Goal: Complete application form

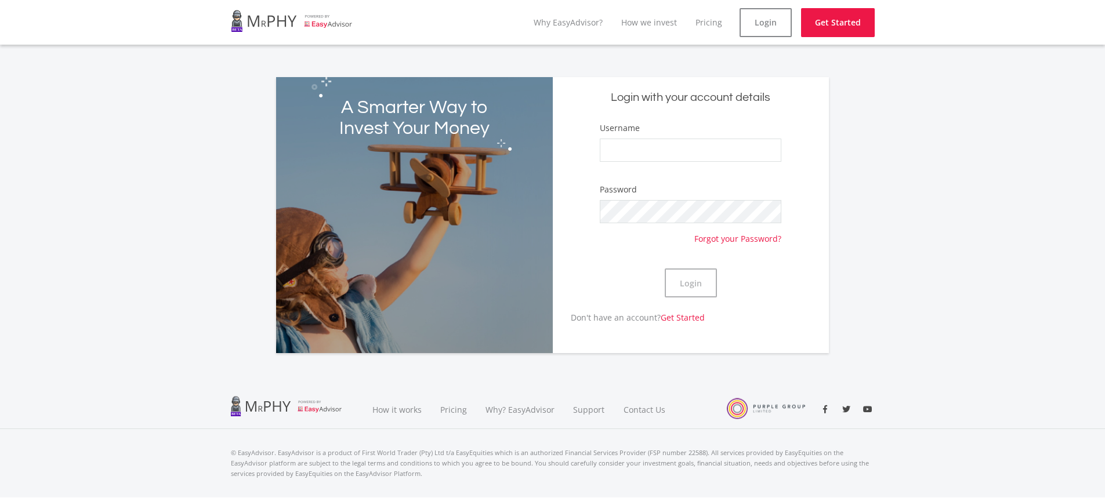
drag, startPoint x: 642, startPoint y: 136, endPoint x: 640, endPoint y: 150, distance: 14.0
click at [640, 144] on div "Username" at bounding box center [690, 147] width 181 height 51
click at [637, 147] on input "Username" at bounding box center [690, 150] width 181 height 23
type input "[EMAIL_ADDRESS][DOMAIN_NAME]"
click at [581, 24] on link "Why EasyAdvisor?" at bounding box center [568, 22] width 69 height 11
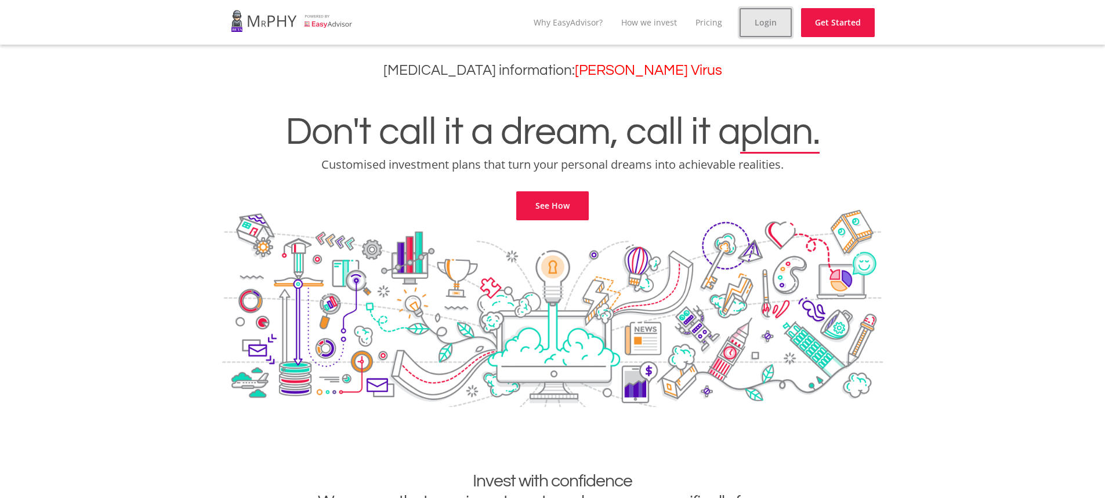
click at [773, 22] on link "Login" at bounding box center [766, 22] width 52 height 29
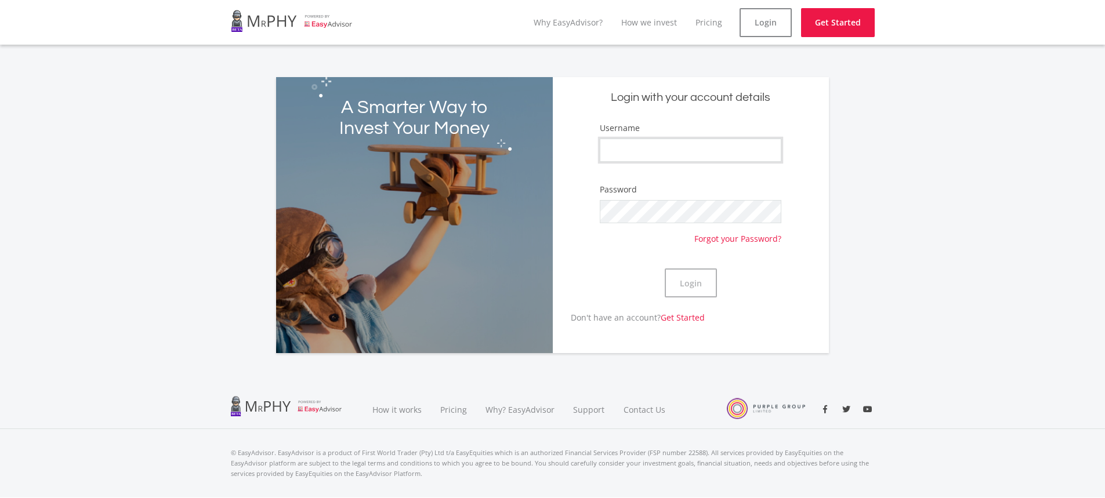
click at [654, 150] on input "Username" at bounding box center [690, 150] width 181 height 23
drag, startPoint x: 654, startPoint y: 157, endPoint x: 602, endPoint y: 154, distance: 51.7
click at [602, 154] on input "RS" at bounding box center [690, 150] width 181 height 23
paste input "SR Mbalane"
type input "SR Mbalane"
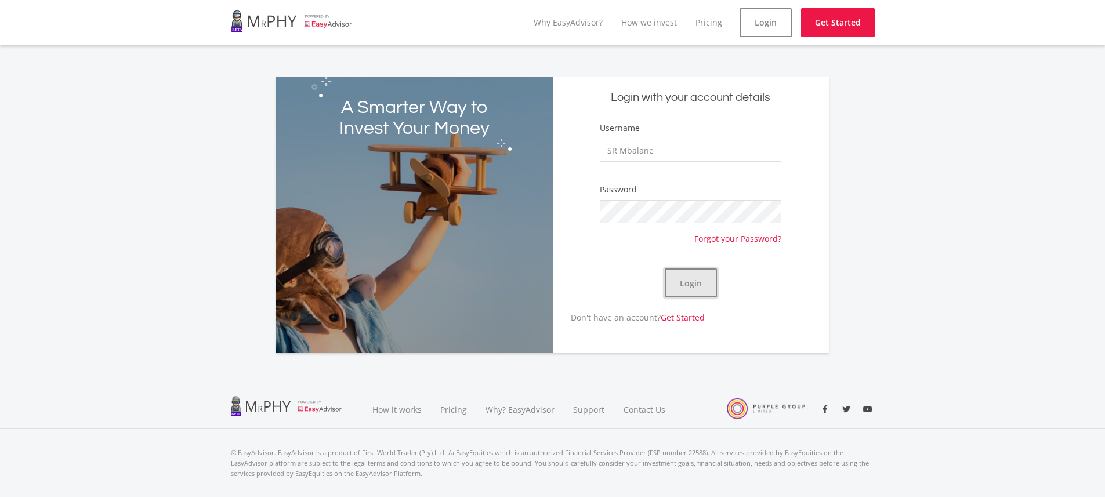
click at [685, 284] on button "Login" at bounding box center [691, 283] width 52 height 29
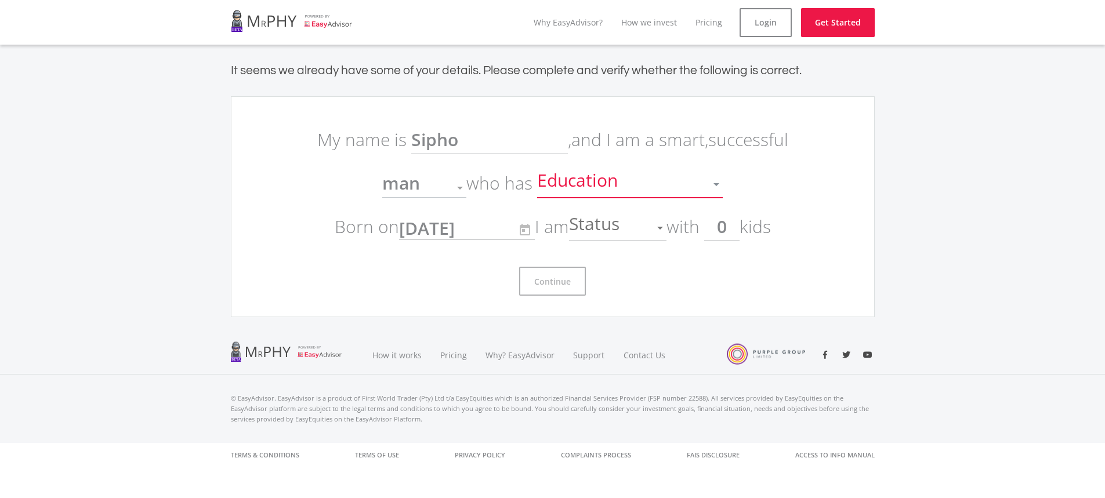
click at [712, 182] on div at bounding box center [716, 184] width 22 height 22
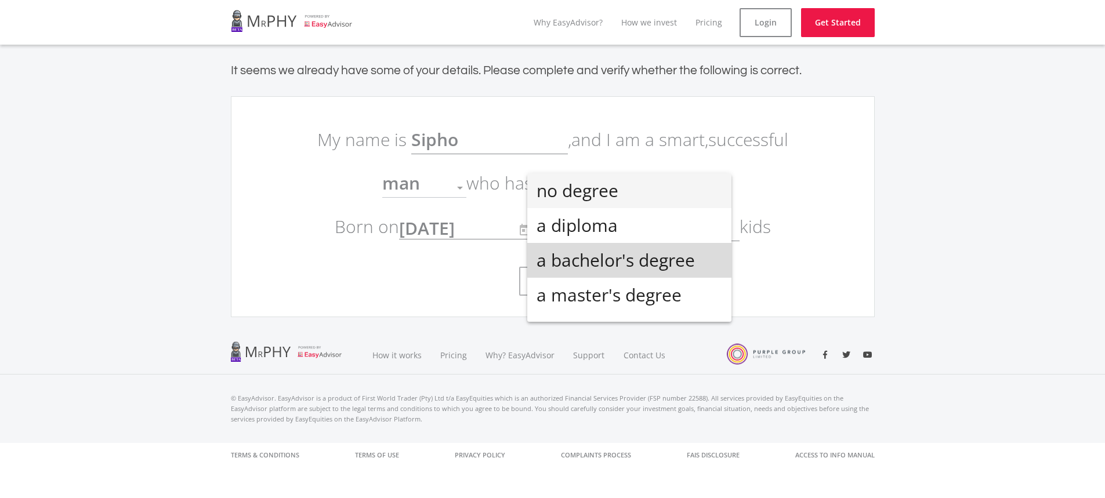
click at [640, 258] on span "a bachelor's degree" at bounding box center [630, 260] width 186 height 35
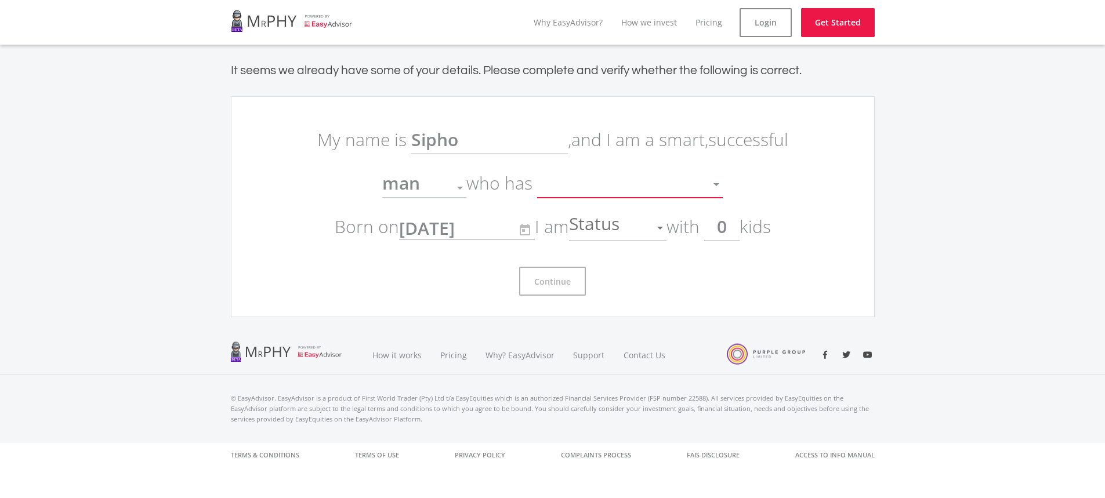
scroll to position [8, 0]
click at [660, 225] on div at bounding box center [660, 228] width 22 height 22
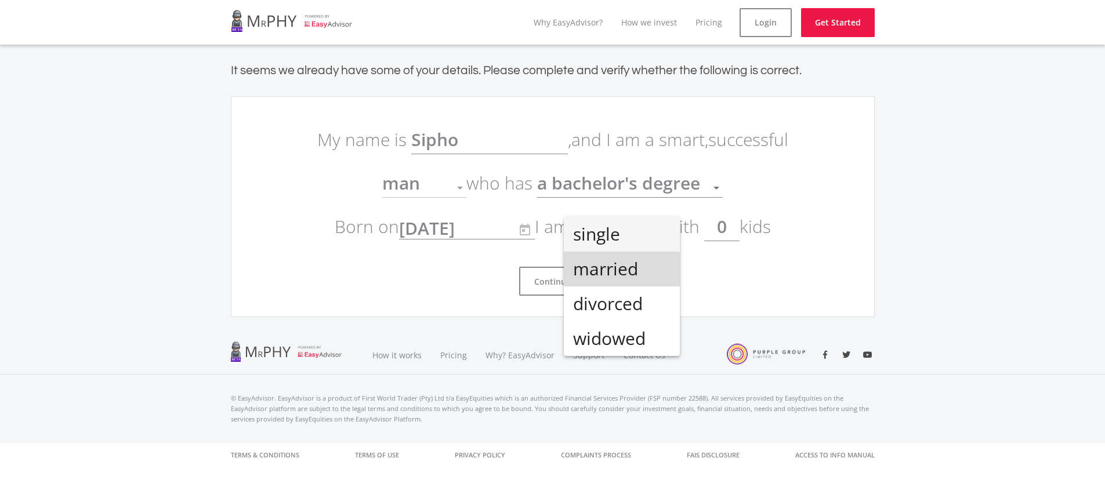
click at [610, 274] on span "married" at bounding box center [621, 269] width 97 height 35
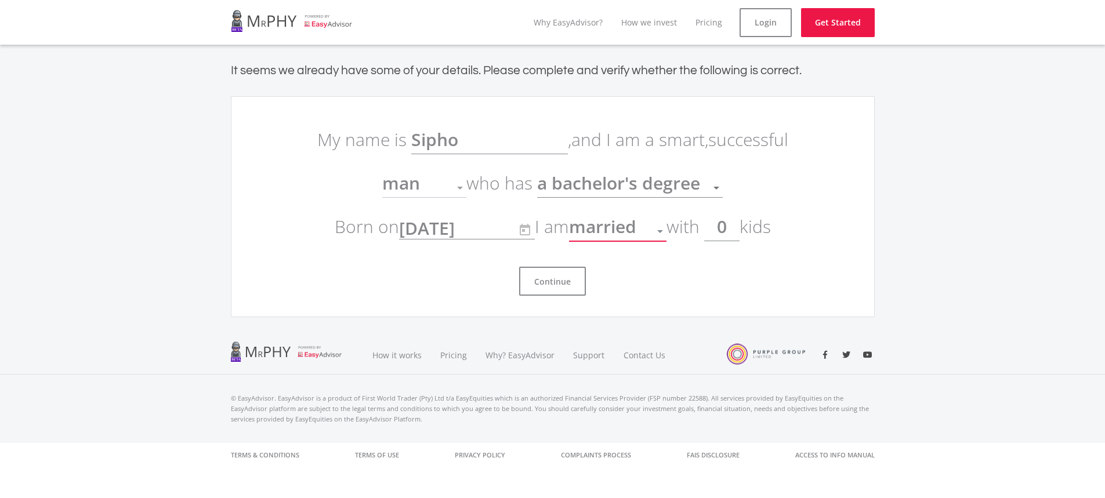
click at [462, 187] on div at bounding box center [460, 188] width 6 height 3
click at [458, 187] on div at bounding box center [460, 188] width 6 height 3
click at [416, 184] on span "man" at bounding box center [401, 183] width 38 height 24
drag, startPoint x: 462, startPoint y: 185, endPoint x: 501, endPoint y: 190, distance: 39.8
click at [462, 185] on div at bounding box center [460, 188] width 22 height 22
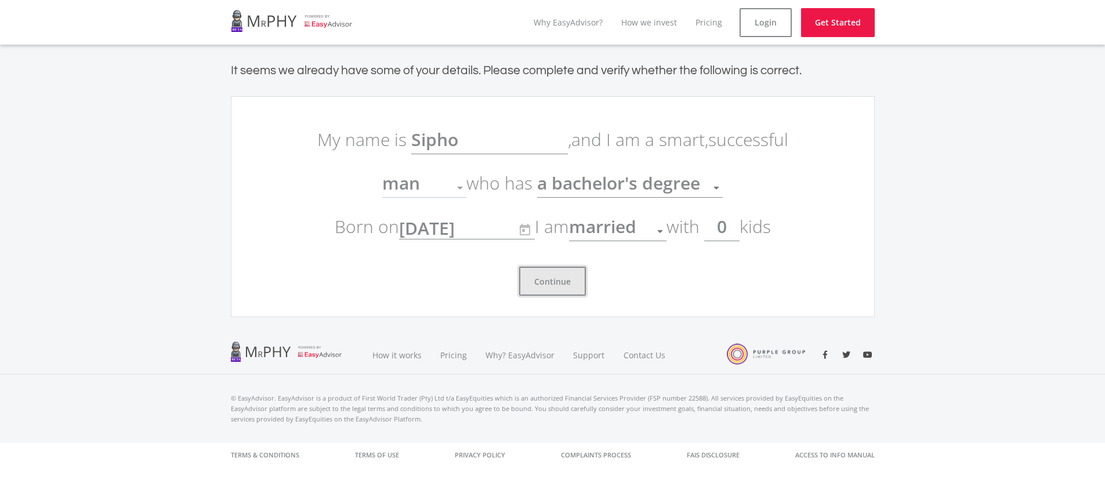
click at [552, 280] on button "Continue" at bounding box center [552, 281] width 67 height 29
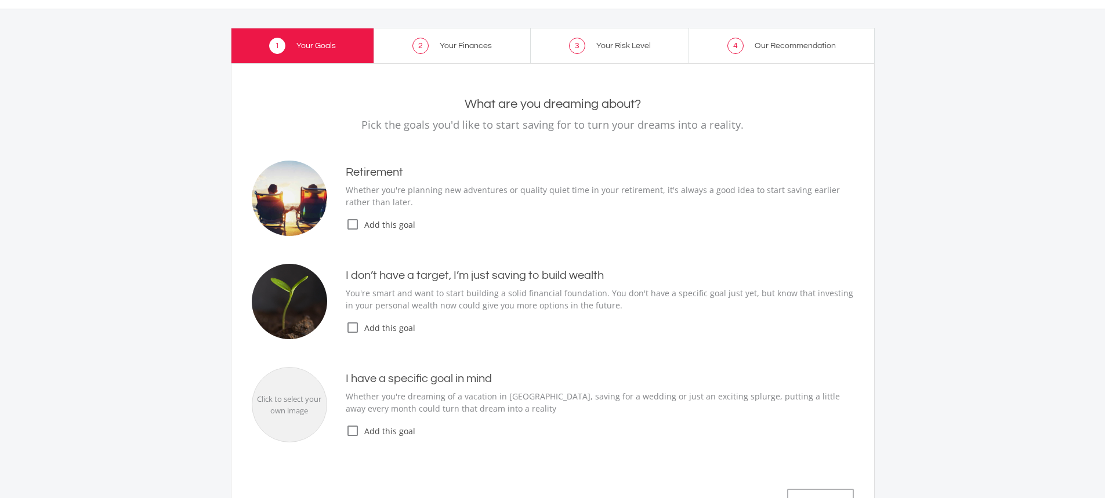
scroll to position [58, 0]
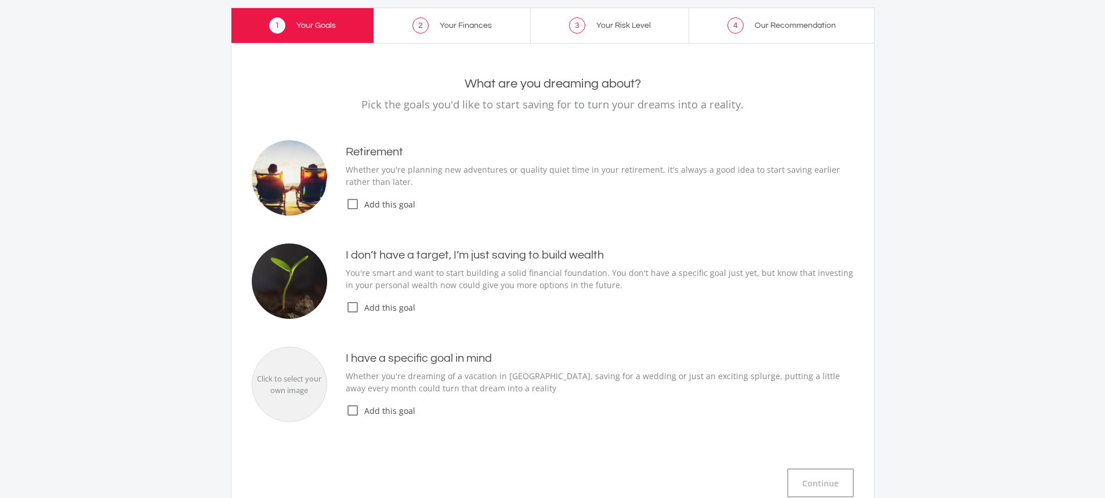
click at [349, 205] on icon "check_box_outline_blank" at bounding box center [353, 204] width 14 height 14
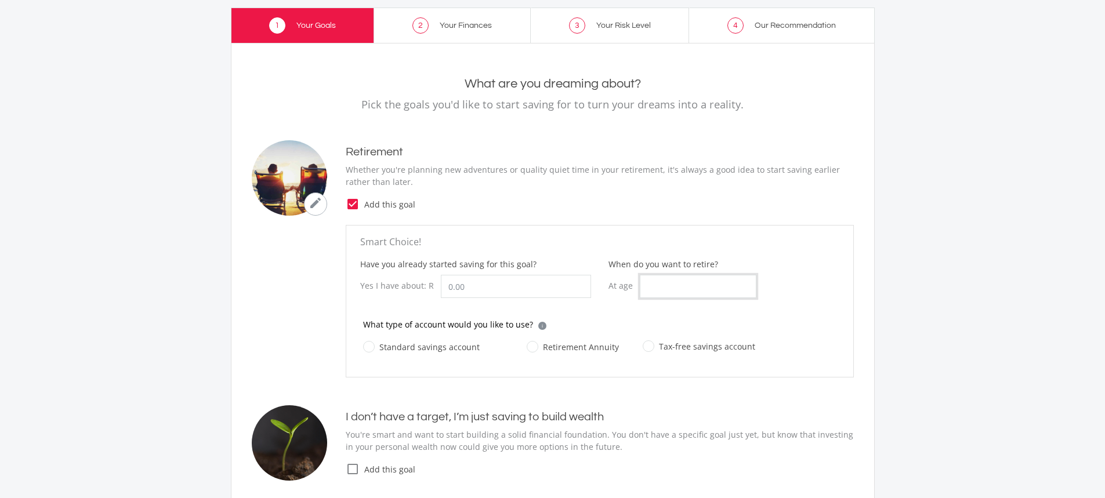
click at [673, 287] on input "When do you want to retire?" at bounding box center [698, 286] width 117 height 23
type input "60"
click at [533, 347] on label "Retirement Annuity" at bounding box center [573, 347] width 92 height 15
click at [533, 347] on input "Retirement Annuity" at bounding box center [561, 353] width 92 height 23
radio input "true"
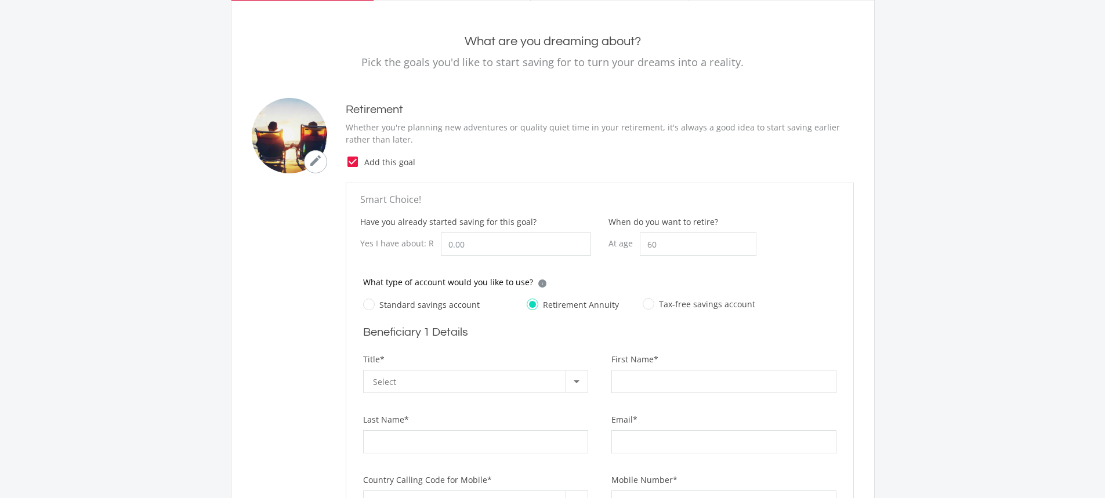
scroll to position [174, 0]
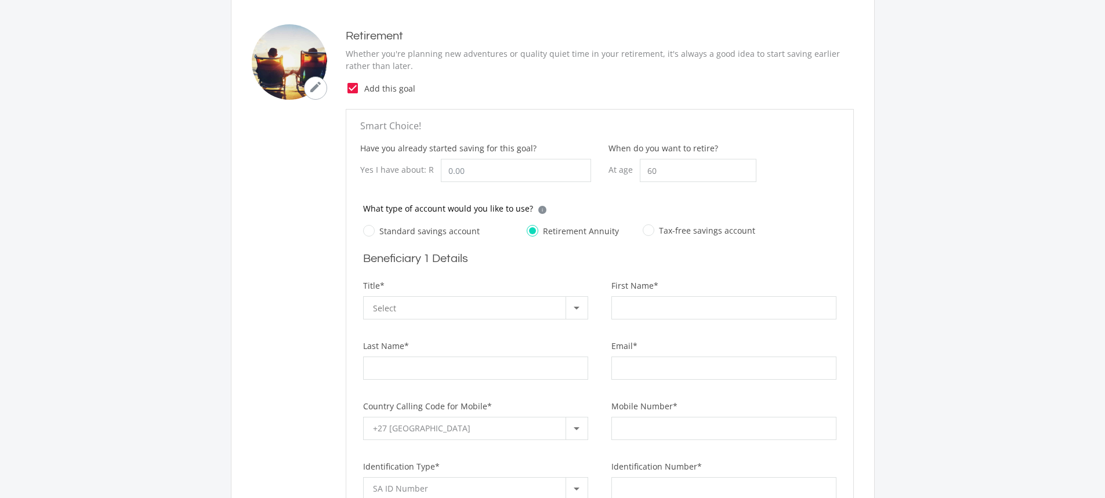
click at [425, 309] on div "Select" at bounding box center [469, 308] width 193 height 22
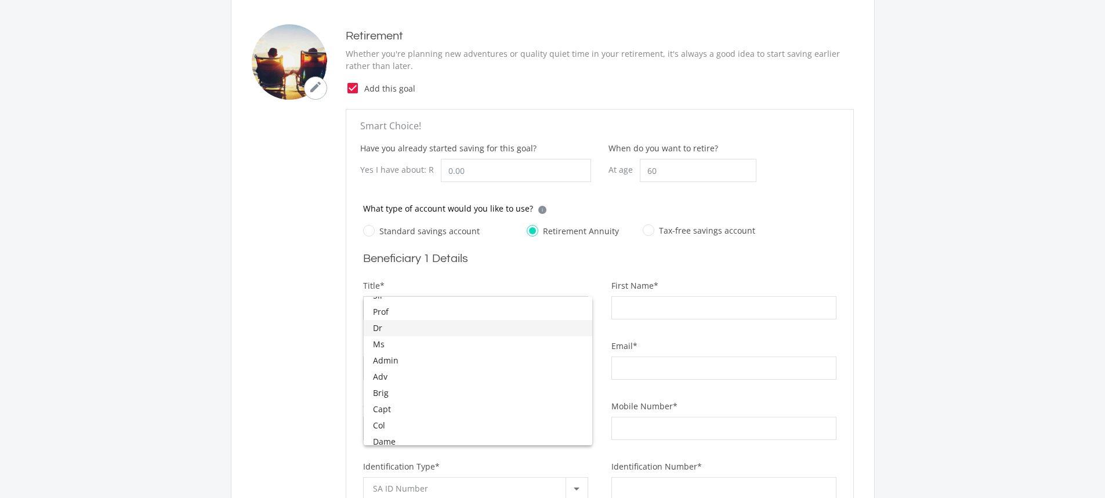
scroll to position [0, 0]
click at [391, 302] on span "Mr" at bounding box center [478, 305] width 210 height 16
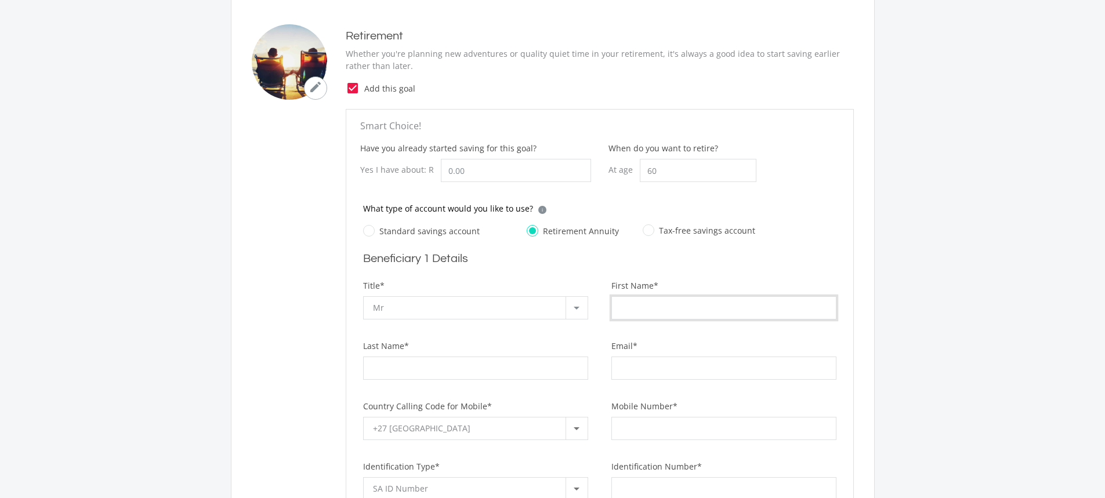
click at [686, 312] on input "First Name*" at bounding box center [723, 307] width 225 height 23
click at [637, 308] on input "First Name*" at bounding box center [723, 307] width 225 height 23
type input "Sipho"
click at [458, 369] on input "Last Name*" at bounding box center [475, 368] width 225 height 23
type input "Mbalane"
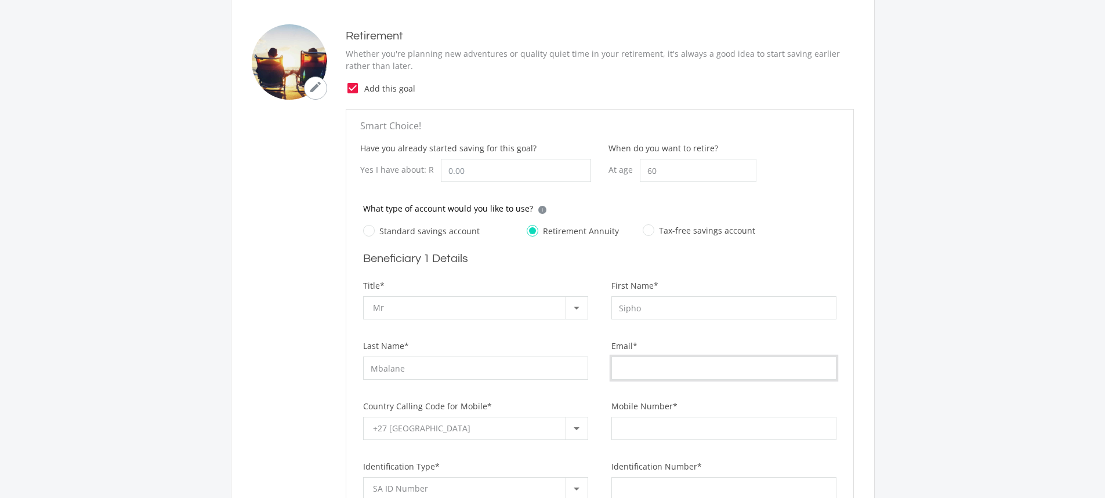
click at [624, 369] on input "Email*" at bounding box center [723, 368] width 225 height 23
type input "[EMAIL_ADDRESS][DOMAIN_NAME]"
click at [484, 427] on div "+27 South Africa" at bounding box center [469, 429] width 193 height 22
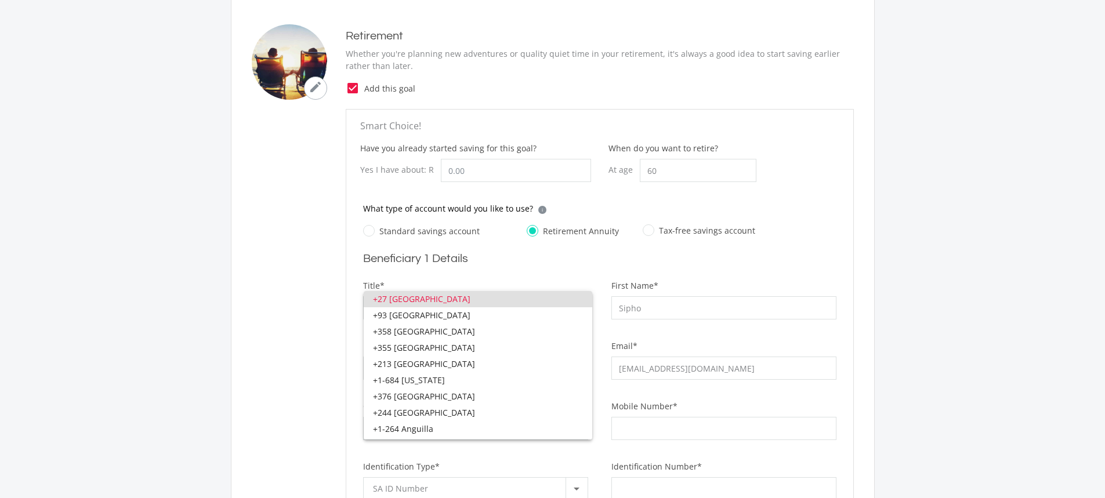
click at [755, 433] on div at bounding box center [552, 249] width 1105 height 498
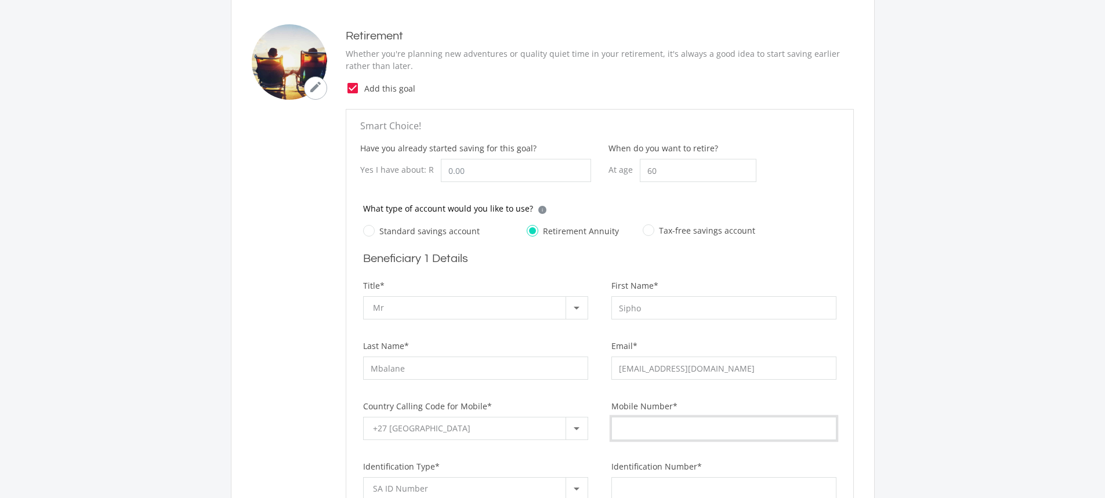
click at [716, 429] on input "Mobile Number*" at bounding box center [723, 428] width 225 height 23
type input "0833112833"
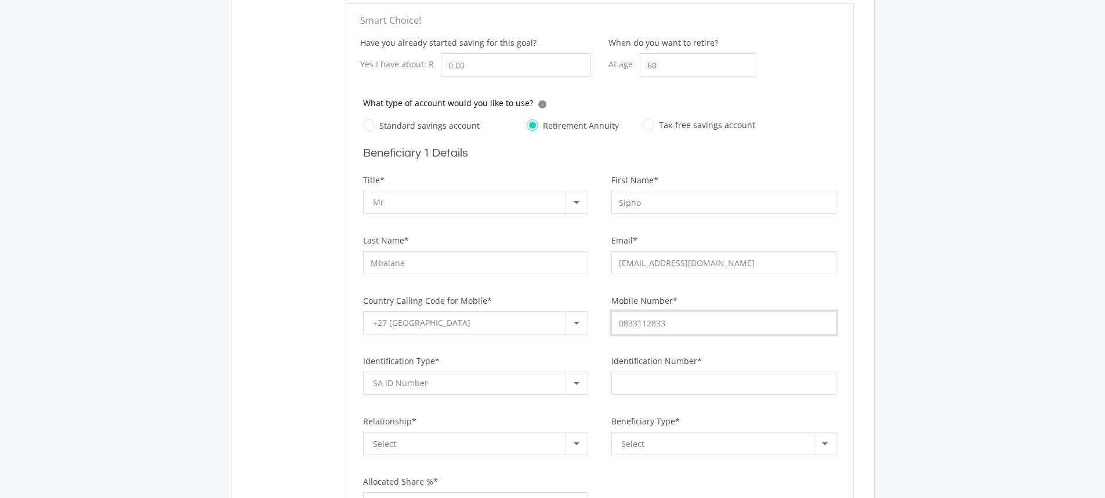
scroll to position [290, 0]
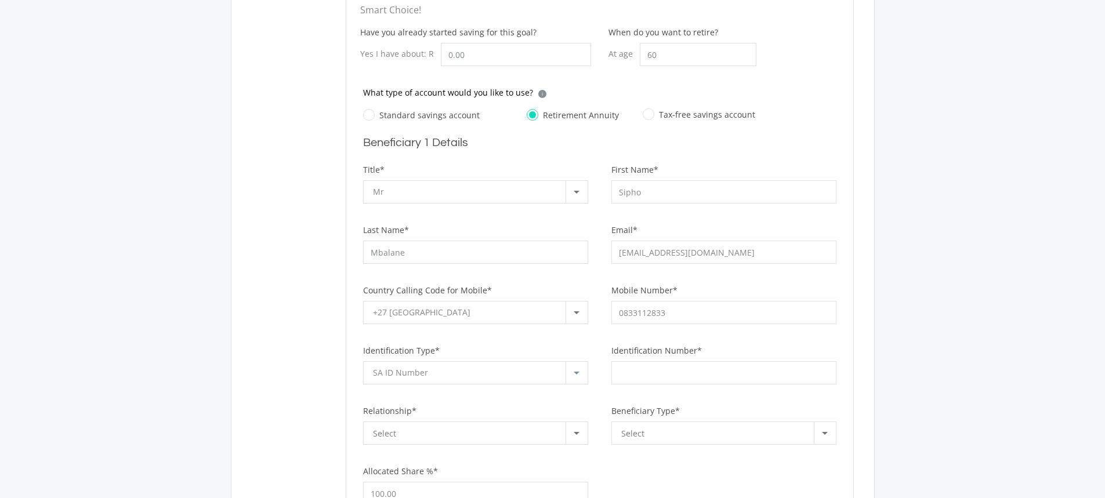
click at [515, 375] on div "SA ID Number" at bounding box center [469, 373] width 193 height 22
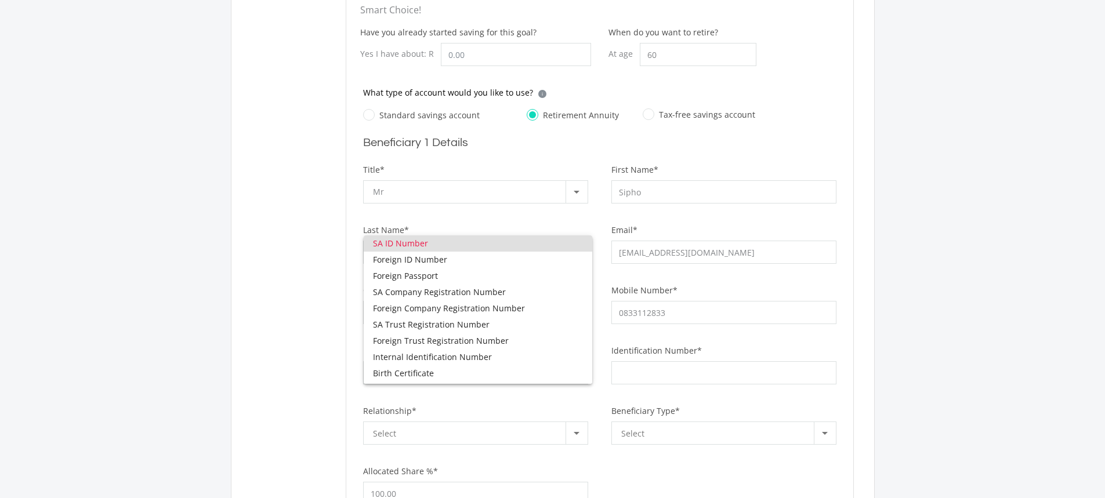
click at [548, 403] on div at bounding box center [552, 249] width 1105 height 498
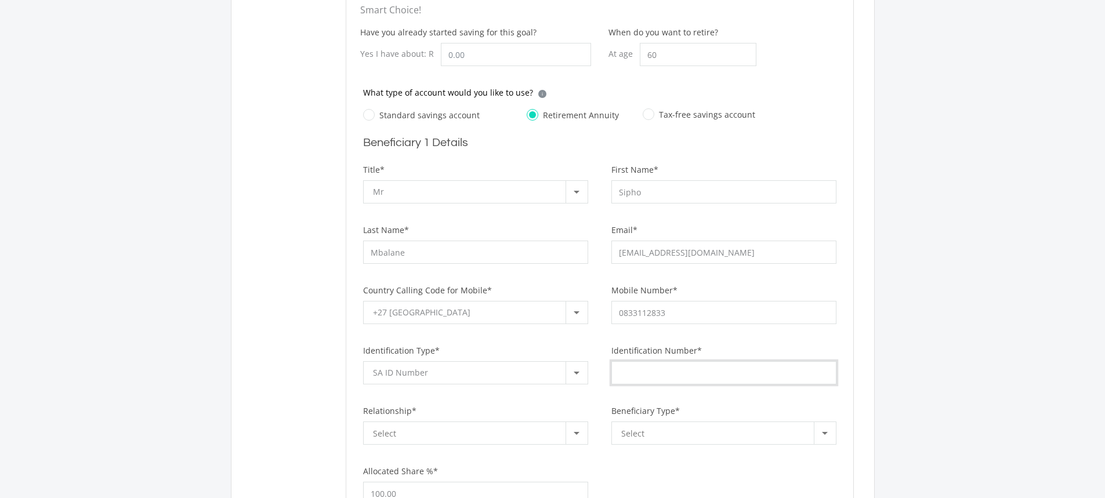
click at [639, 377] on input "Identification Number*" at bounding box center [723, 372] width 225 height 23
type input "8806175803081"
click at [499, 435] on div "Select" at bounding box center [469, 433] width 193 height 22
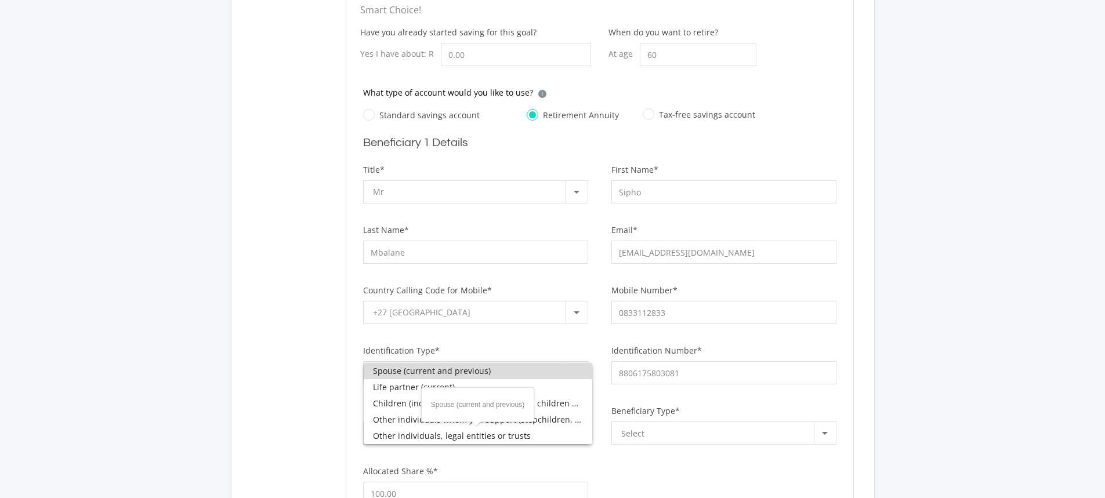
click at [440, 374] on span "Spouse (current and previous)" at bounding box center [478, 371] width 210 height 16
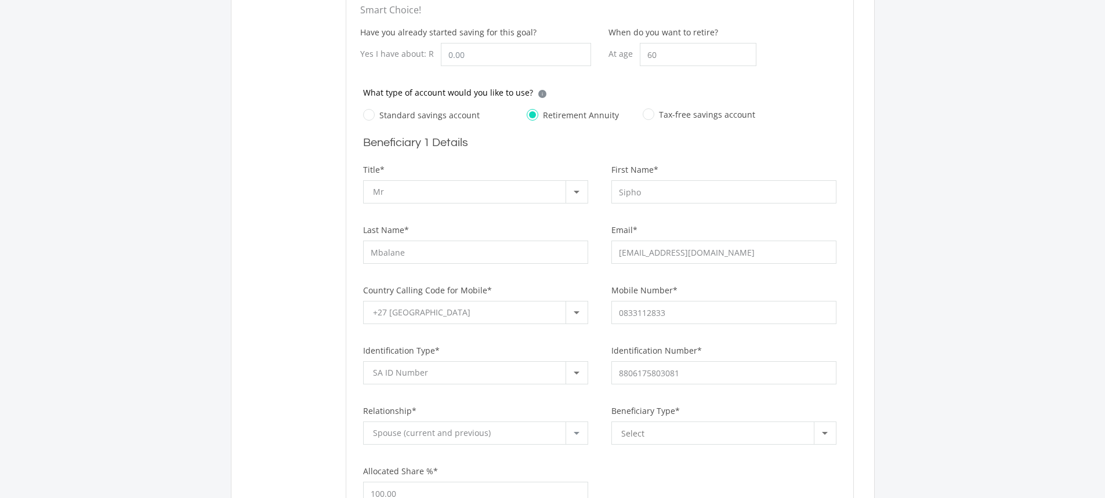
click at [584, 436] on div at bounding box center [577, 433] width 22 height 22
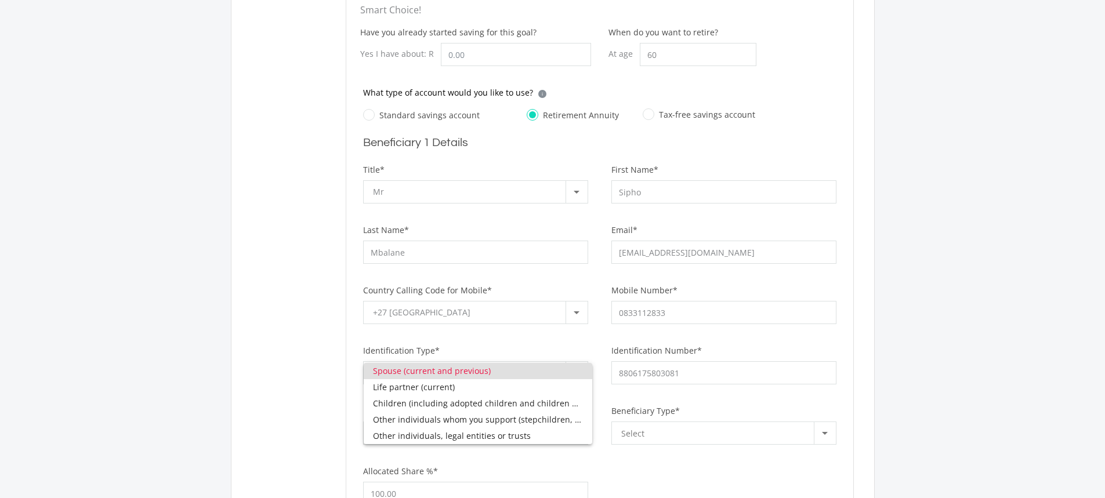
click at [571, 459] on div at bounding box center [552, 249] width 1105 height 498
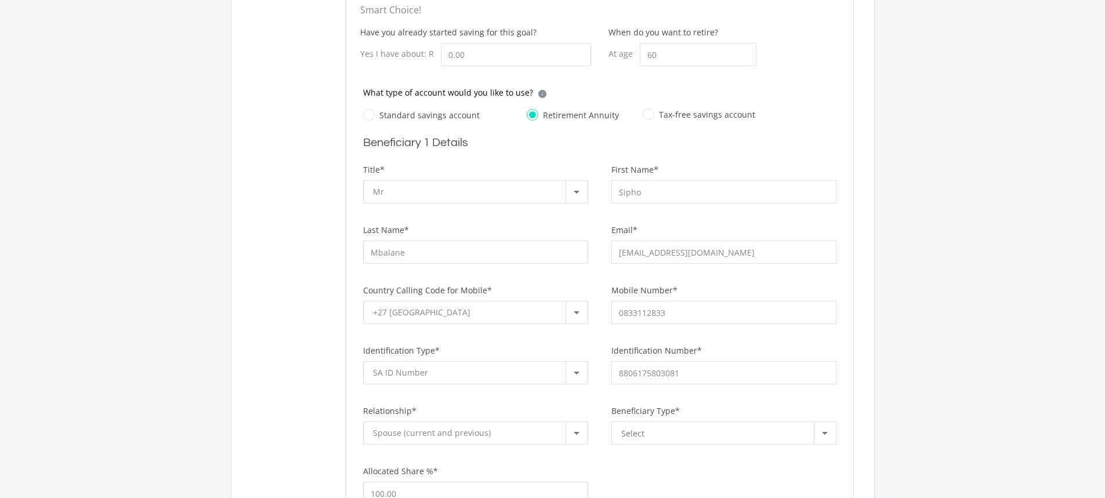
click at [582, 436] on div at bounding box center [577, 433] width 22 height 22
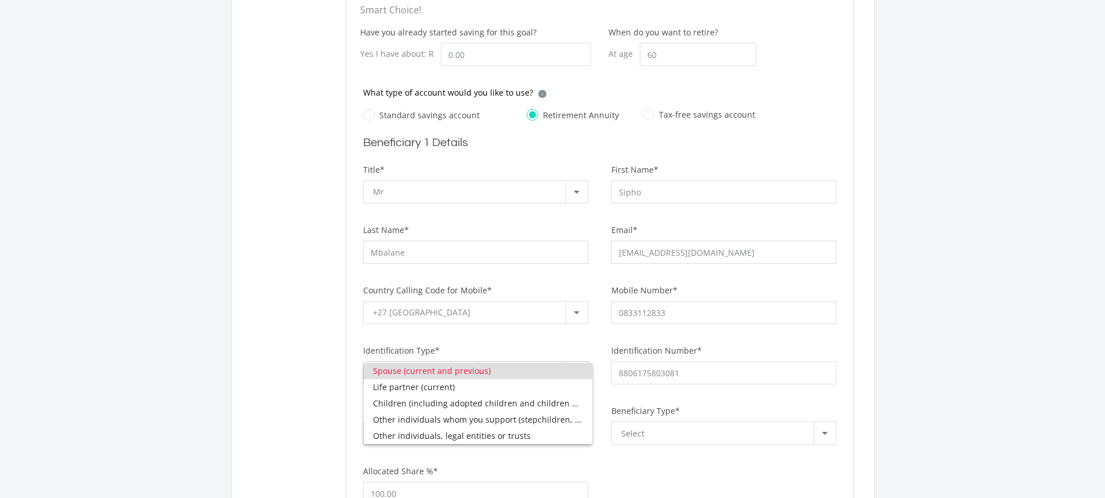
click at [611, 461] on div at bounding box center [552, 249] width 1105 height 498
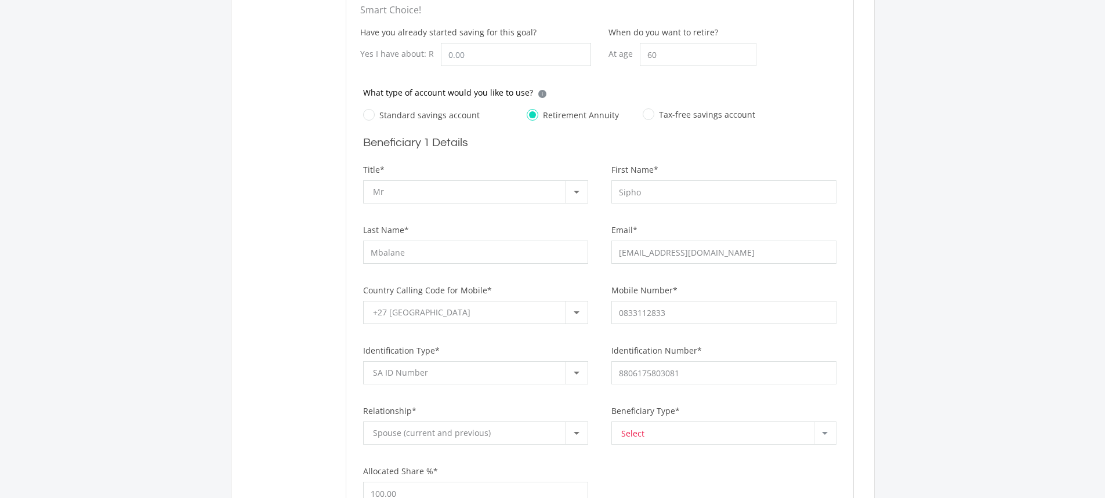
click at [654, 437] on div "Select" at bounding box center [717, 433] width 193 height 22
click at [647, 429] on span "Nominee" at bounding box center [726, 430] width 210 height 16
click at [653, 436] on span "Nominee" at bounding box center [638, 432] width 35 height 11
click at [667, 430] on span "Nominee" at bounding box center [726, 430] width 210 height 16
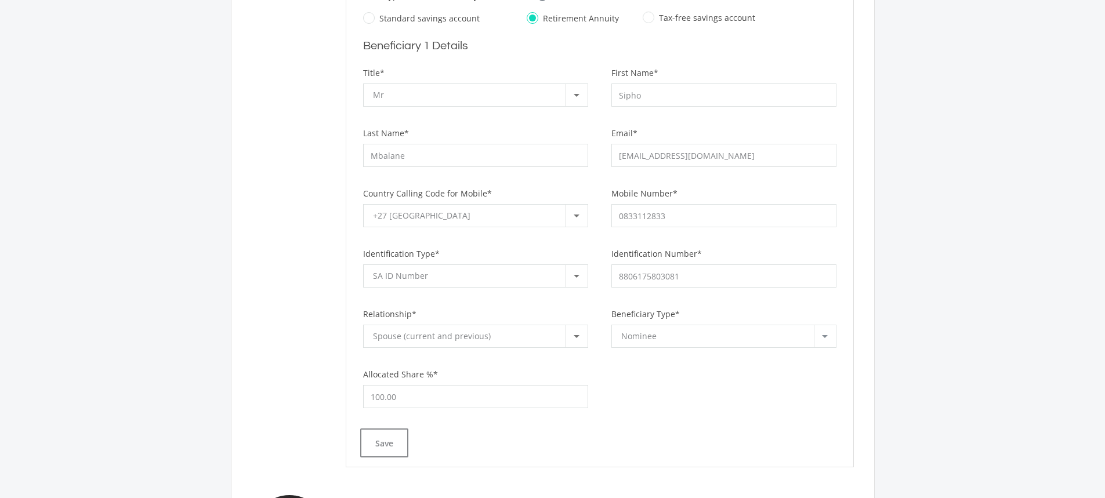
scroll to position [406, 0]
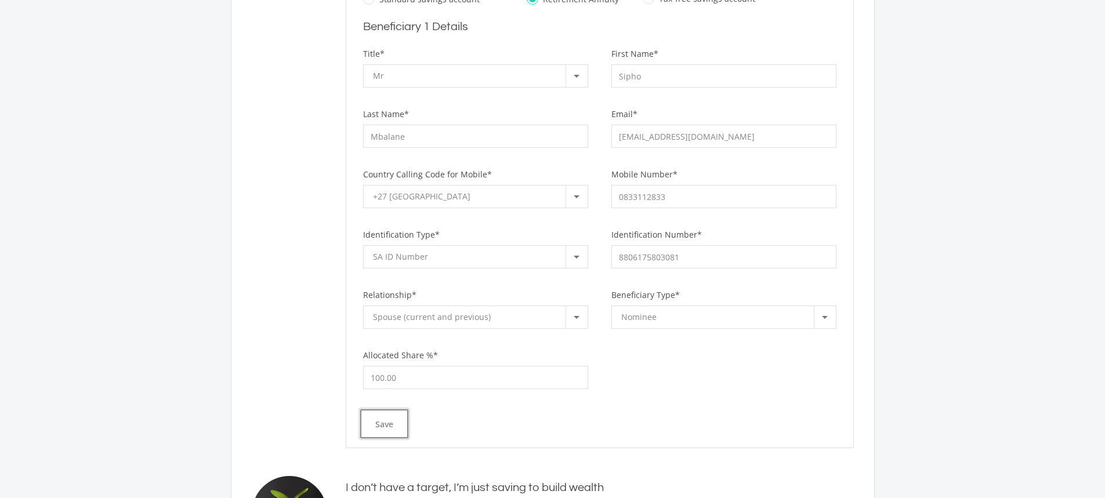
drag, startPoint x: 385, startPoint y: 428, endPoint x: 569, endPoint y: 356, distance: 198.2
click at [430, 423] on div "Save" at bounding box center [599, 424] width 479 height 29
click at [579, 308] on div at bounding box center [577, 317] width 22 height 22
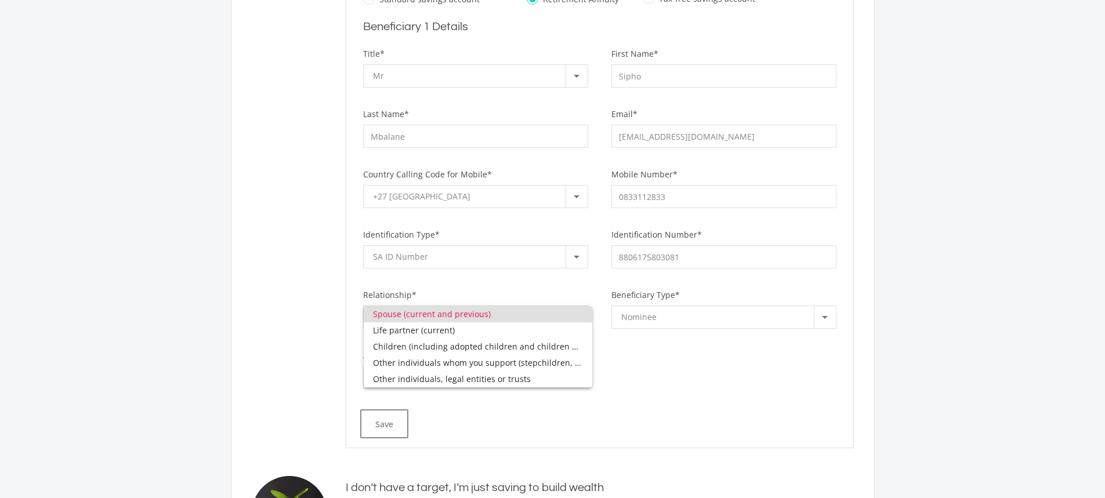
click at [476, 450] on div at bounding box center [552, 249] width 1105 height 498
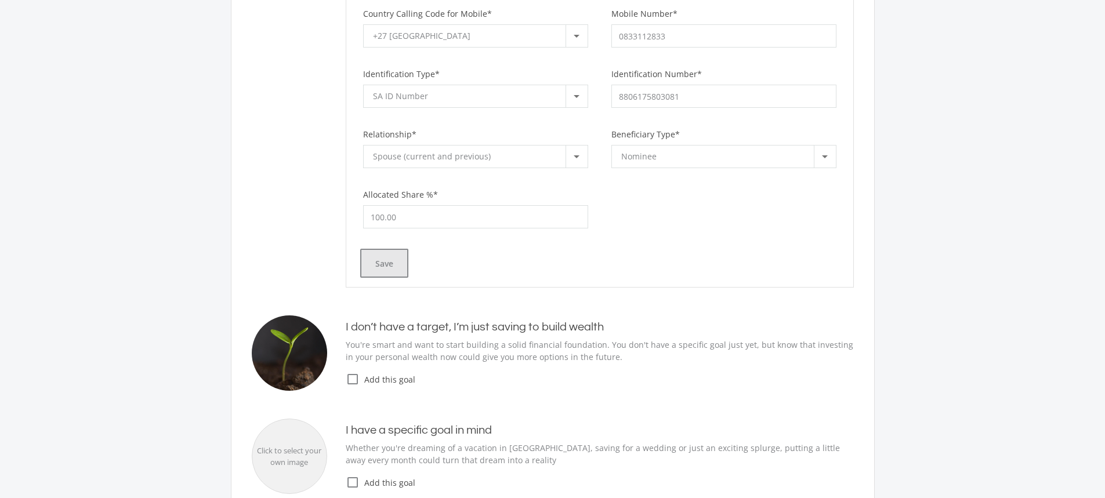
scroll to position [580, 0]
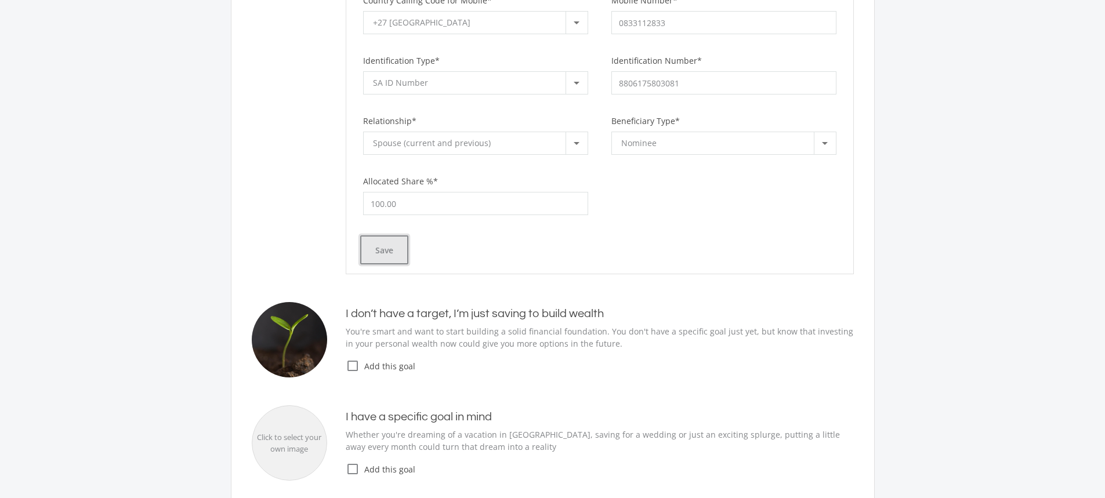
click at [381, 247] on button "Save" at bounding box center [384, 249] width 48 height 29
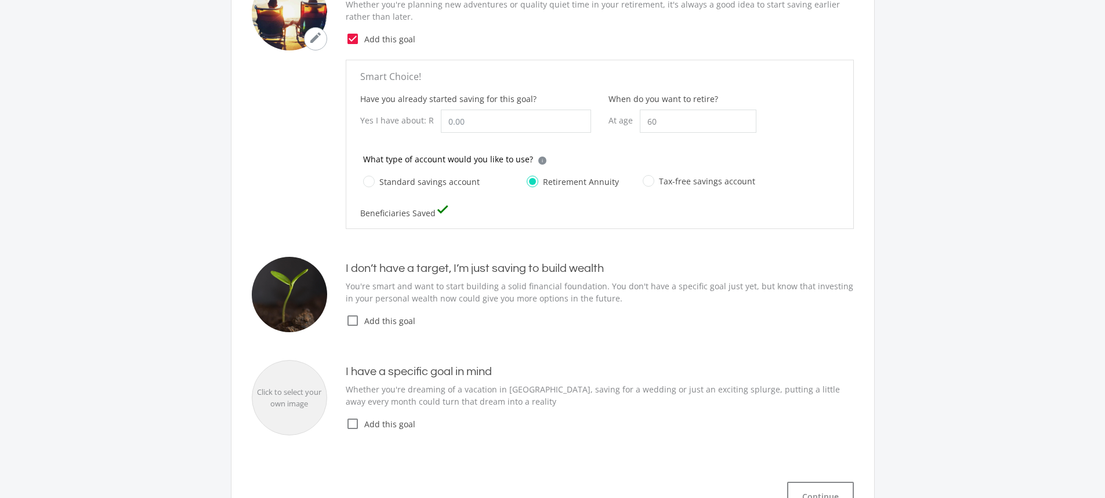
scroll to position [244, 0]
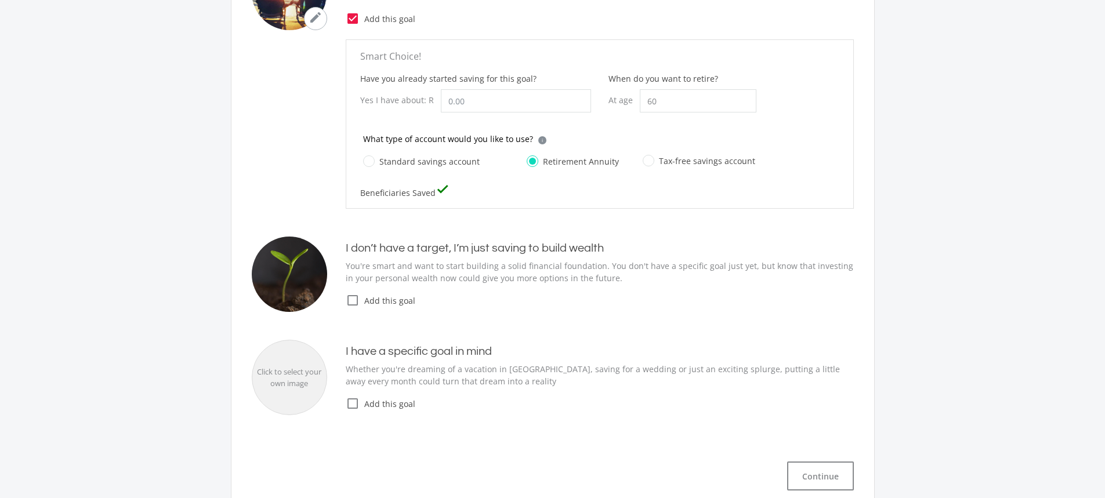
click at [354, 302] on icon "check_box_outline_blank" at bounding box center [353, 301] width 14 height 14
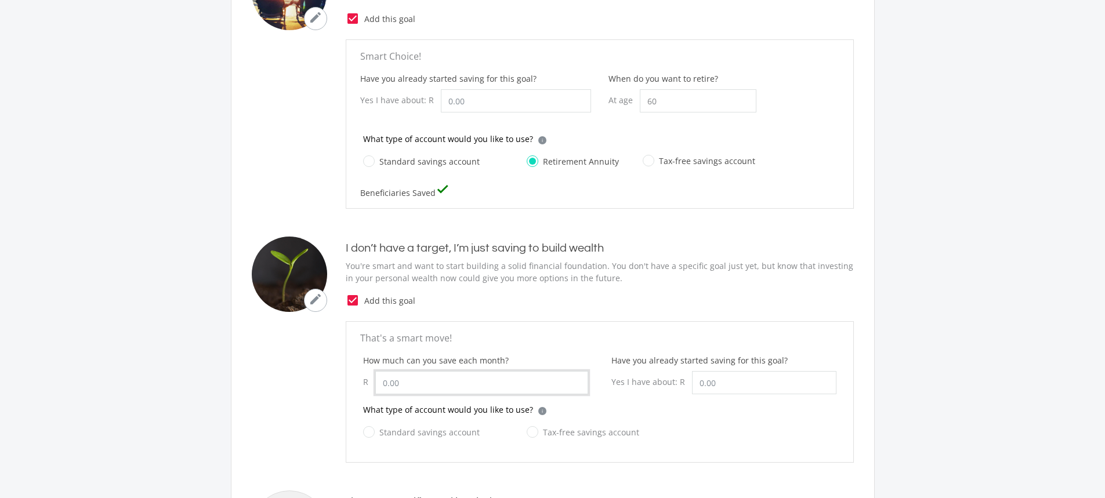
click at [508, 381] on input "How much can you save each month?" at bounding box center [481, 382] width 213 height 23
type input "1"
type input "500.00"
click at [530, 435] on label "Tax-free savings account" at bounding box center [583, 432] width 113 height 15
click at [530, 435] on input "Tax-free savings account" at bounding box center [571, 438] width 113 height 23
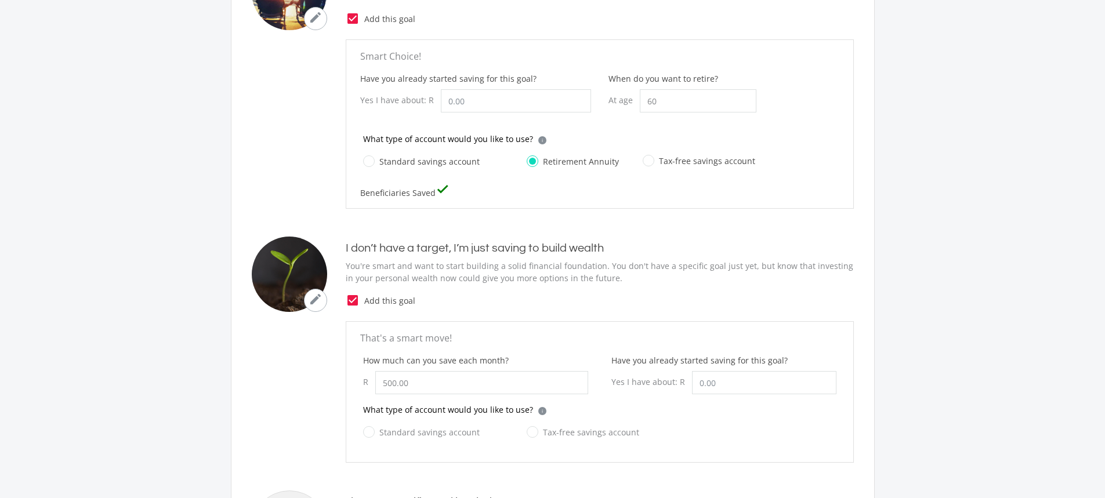
radio input "true"
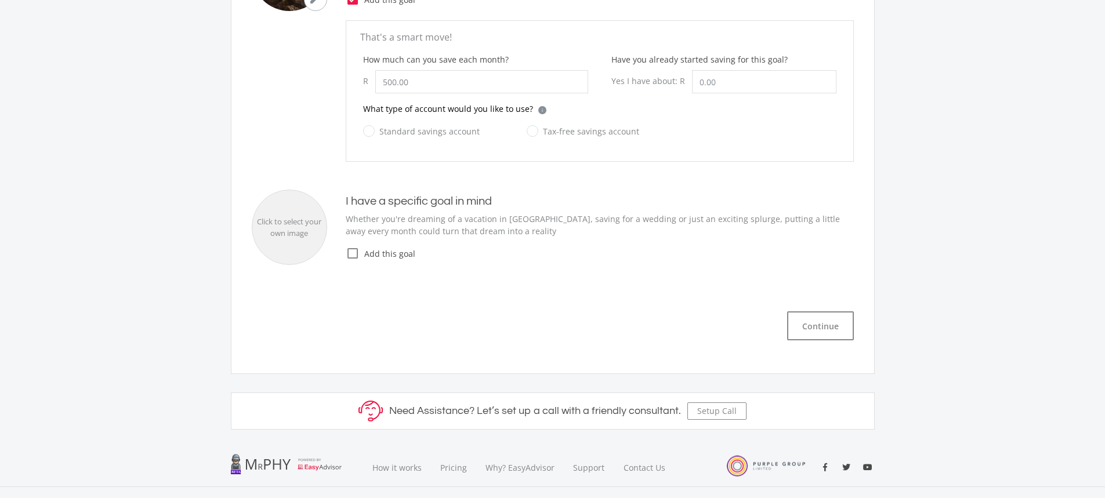
scroll to position [626, 0]
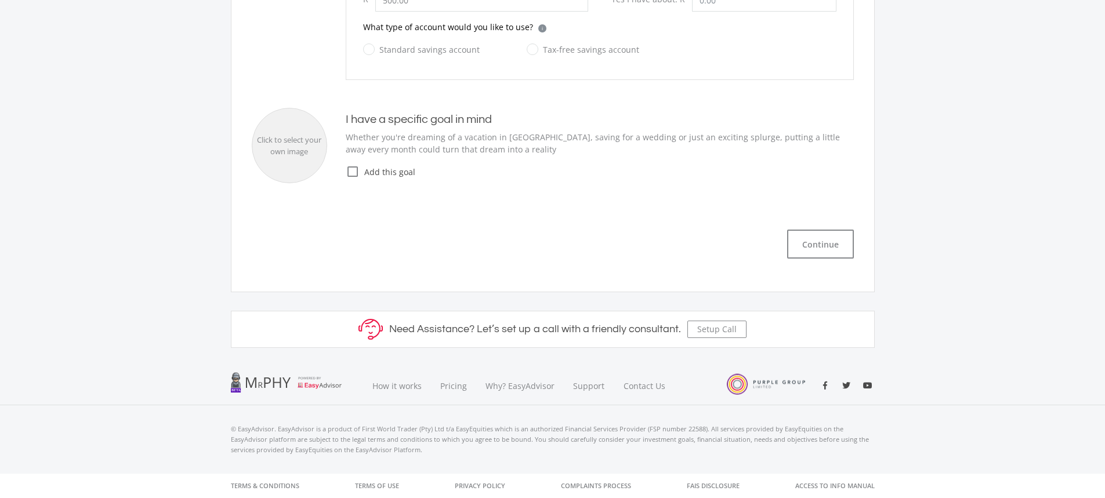
click at [803, 242] on button "Continue" at bounding box center [820, 244] width 67 height 29
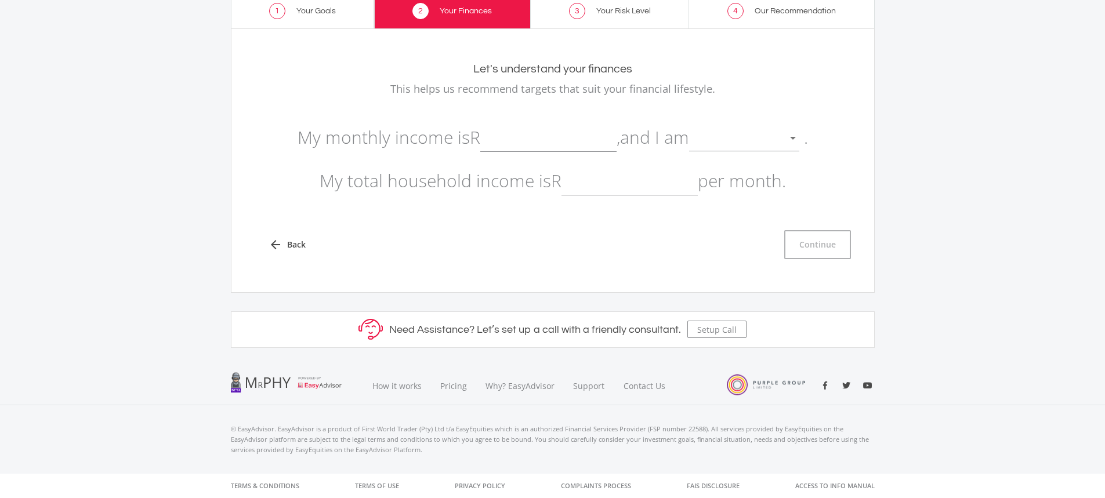
click at [529, 145] on input "text" at bounding box center [548, 137] width 136 height 29
click at [748, 138] on div at bounding box center [735, 139] width 93 height 22
click at [722, 128] on span "not retired" at bounding box center [751, 130] width 110 height 35
click at [600, 182] on input "text" at bounding box center [629, 180] width 136 height 29
click at [510, 134] on input "220600.00" at bounding box center [548, 137] width 136 height 29
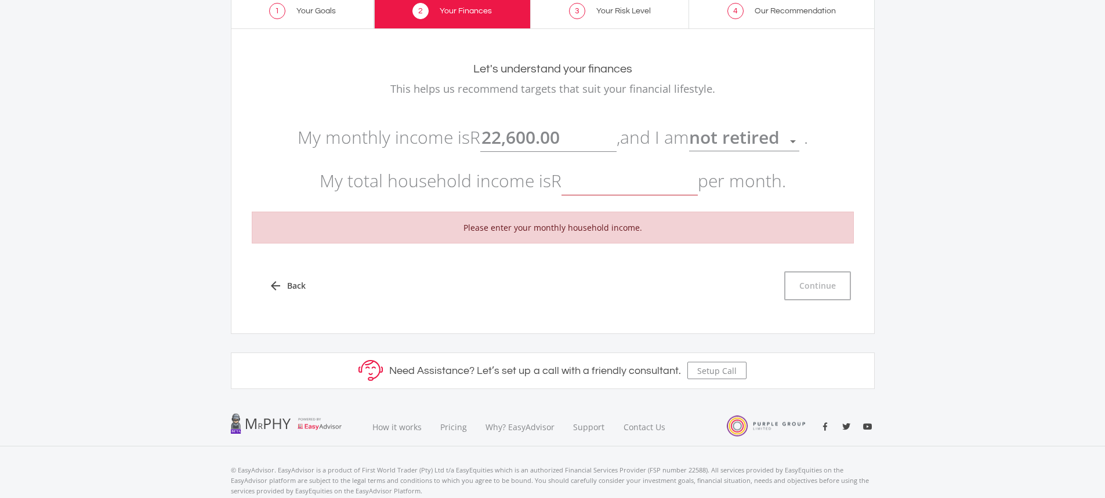
click at [611, 180] on input "text" at bounding box center [629, 180] width 136 height 29
click at [512, 137] on input "22600.00" at bounding box center [548, 137] width 136 height 29
type input "22,100.00"
click at [607, 195] on p "My monthly income is R 22,100.00 , and I am not retired . My total household in…" at bounding box center [553, 158] width 602 height 87
click at [600, 188] on input "text" at bounding box center [629, 180] width 136 height 29
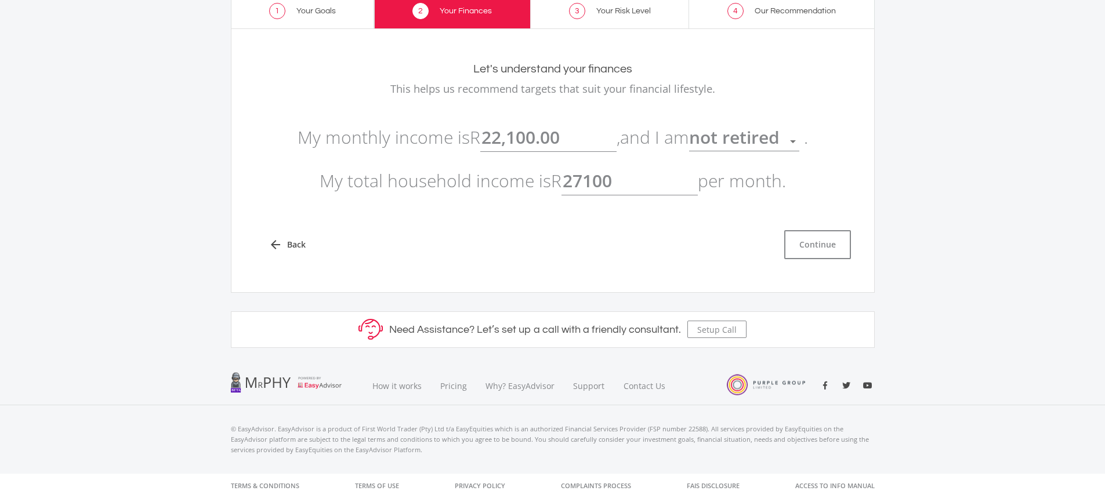
type input "27,100.00"
click at [737, 229] on div "arrow_back Back Continue" at bounding box center [552, 236] width 619 height 48
click at [814, 246] on button "Continue" at bounding box center [817, 244] width 67 height 29
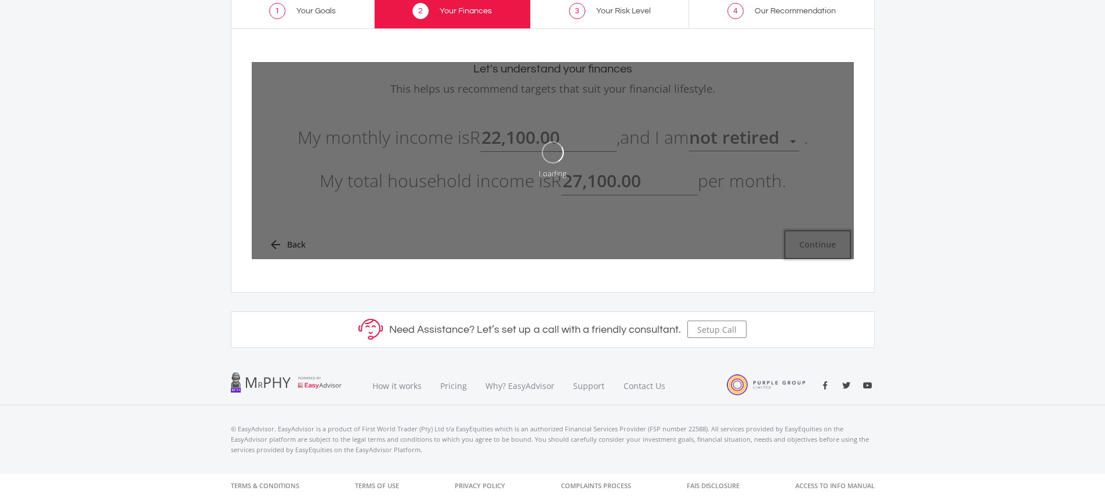
type input "22100"
type input "27100"
type input "22,100.00"
type input "27,100.00"
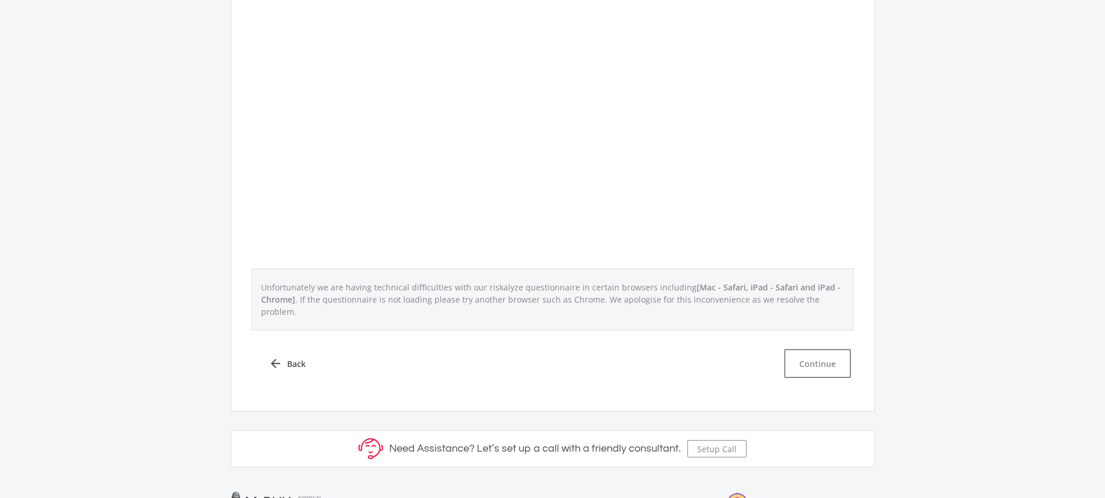
scroll to position [406, 0]
click at [820, 348] on button "Continue" at bounding box center [817, 362] width 67 height 29
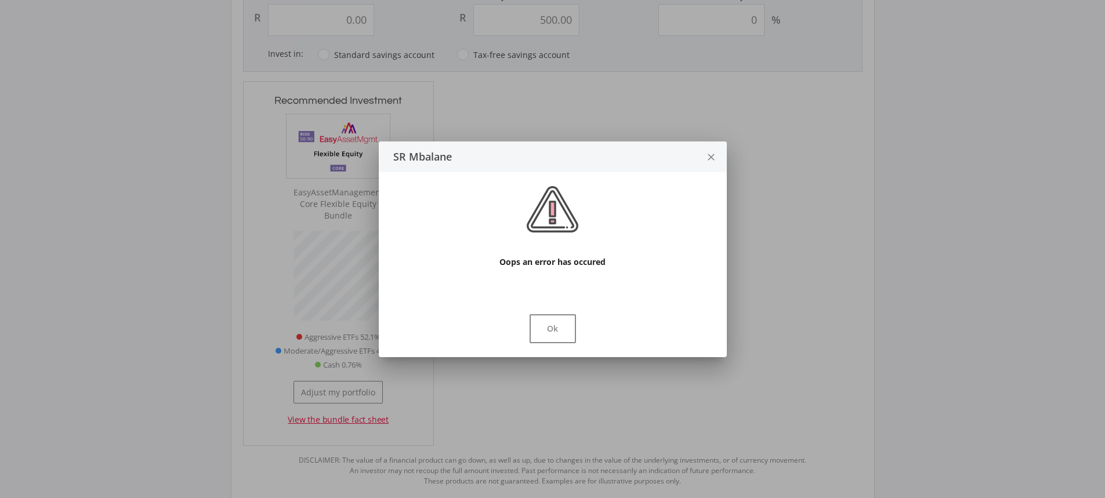
scroll to position [339, 428]
click at [549, 327] on button "Ok" at bounding box center [553, 328] width 46 height 29
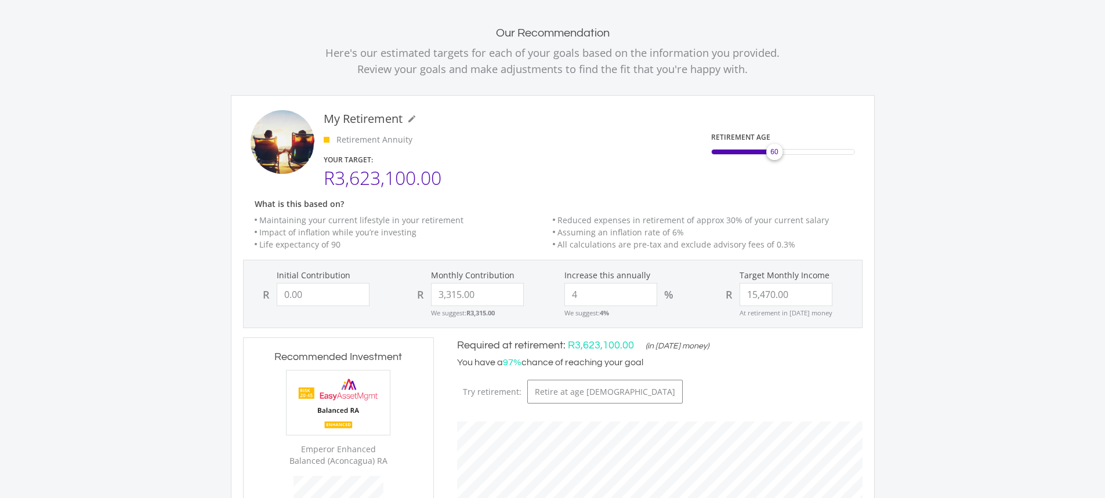
scroll to position [116, 0]
